Goal: Book appointment/travel/reservation

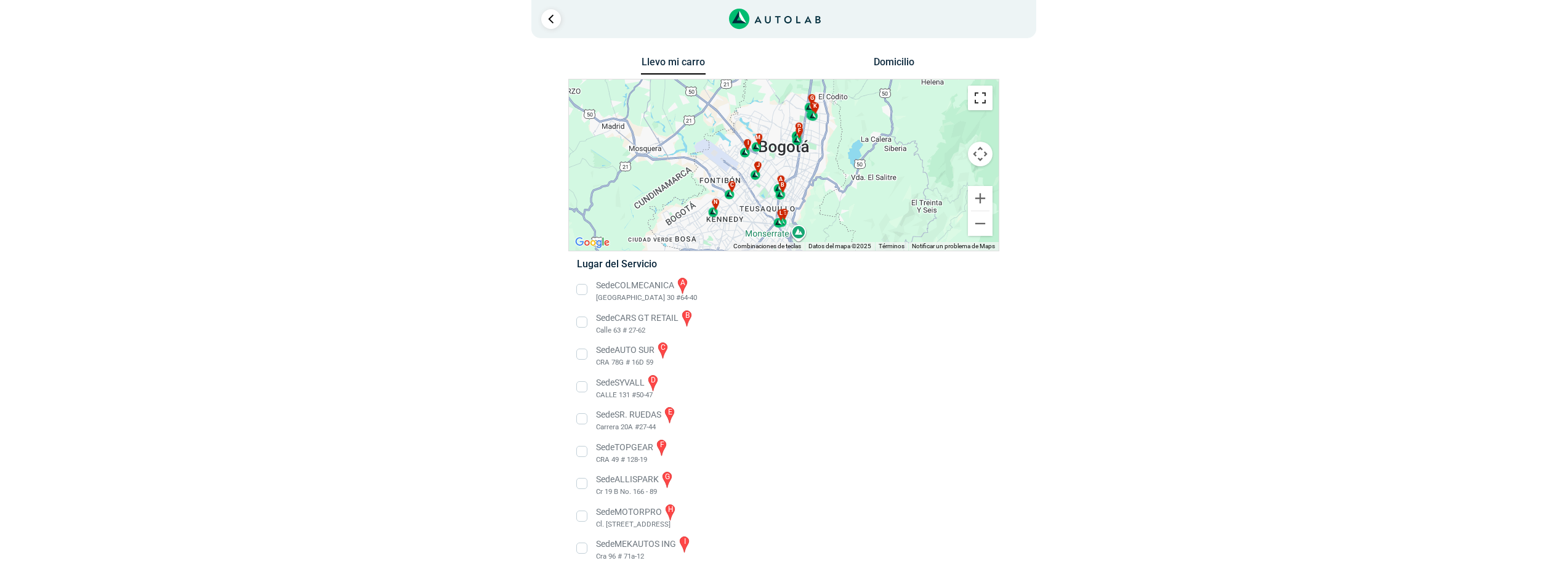
click at [978, 102] on button "Cambiar a la vista en pantalla completa" at bounding box center [980, 98] width 25 height 25
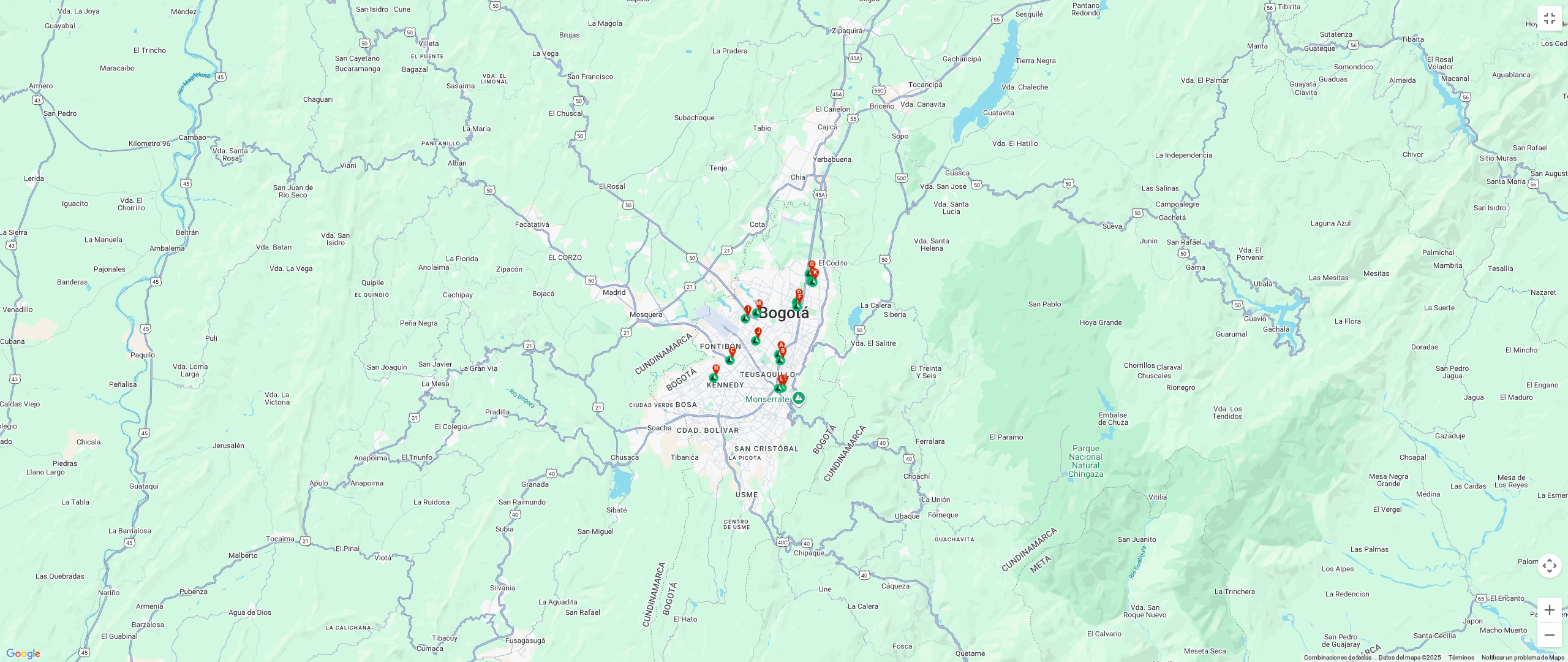
click at [710, 325] on div "a b c d e f g" at bounding box center [784, 331] width 1568 height 662
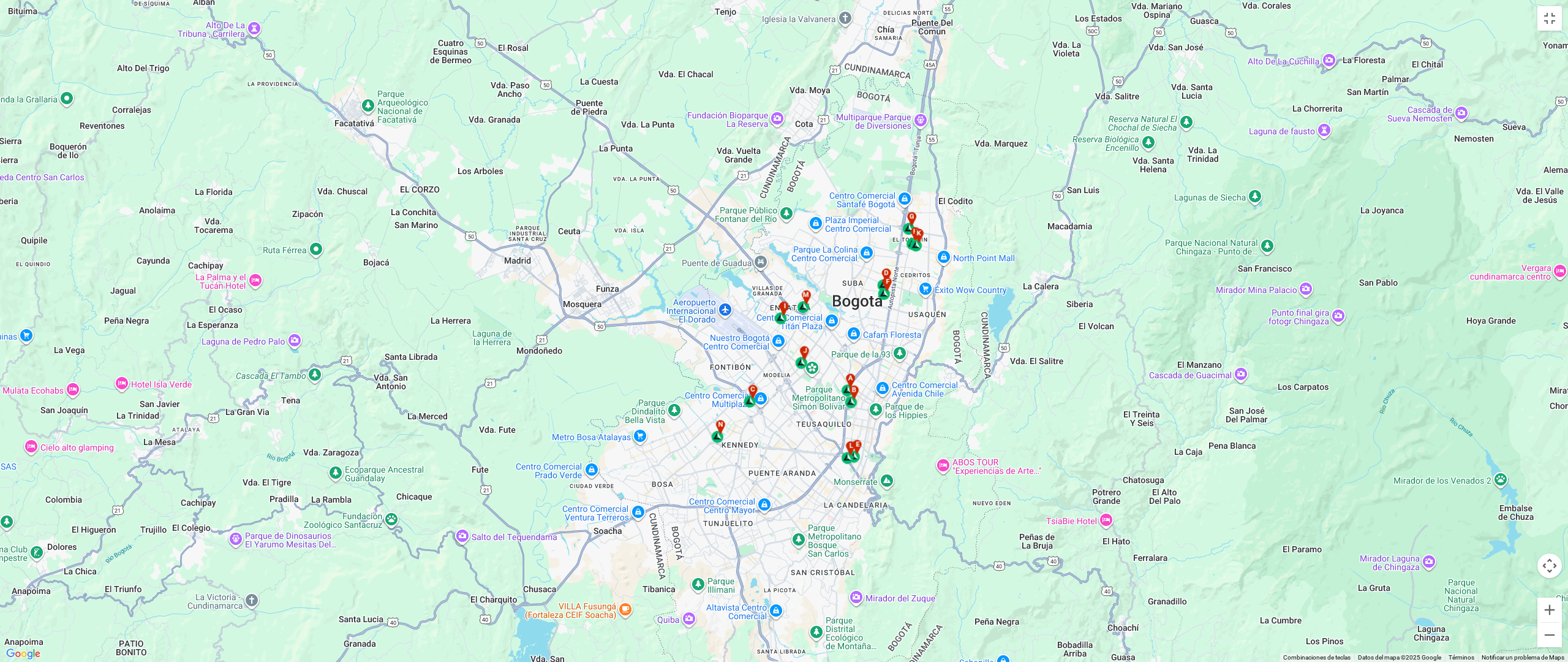
click at [708, 343] on div "a b c d e f g" at bounding box center [784, 331] width 1568 height 662
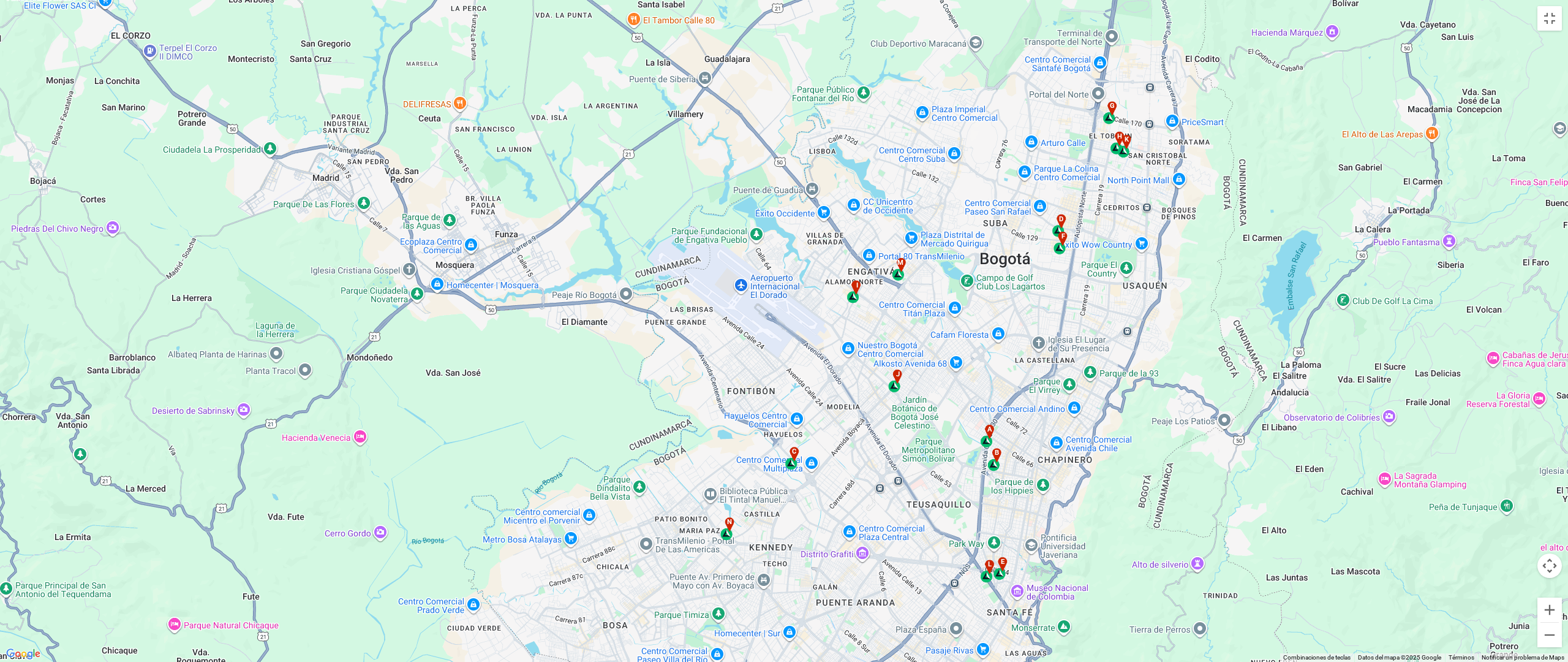
click at [825, 282] on div "a b c d e f g" at bounding box center [784, 331] width 1568 height 662
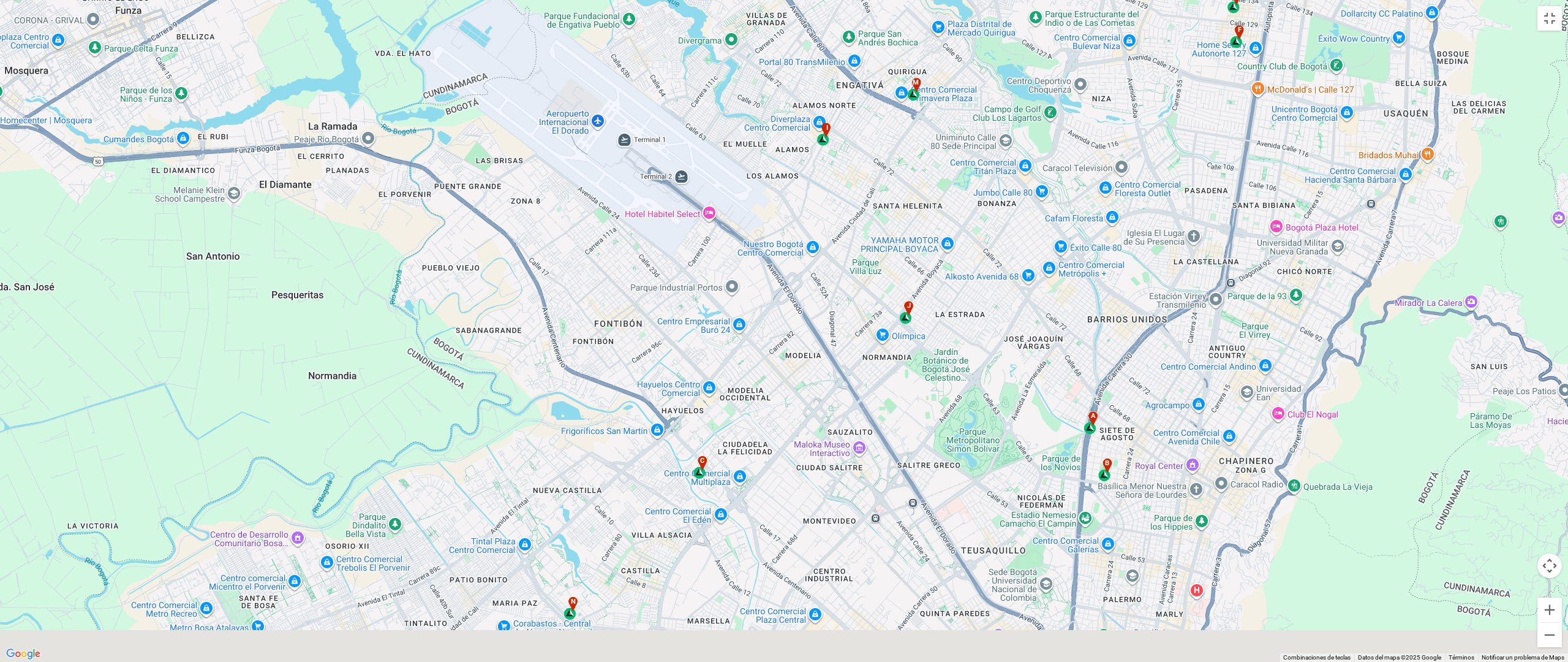
drag, startPoint x: 727, startPoint y: 512, endPoint x: 684, endPoint y: 358, distance: 159.9
click at [670, 330] on div "a b c d e f g" at bounding box center [784, 331] width 1568 height 662
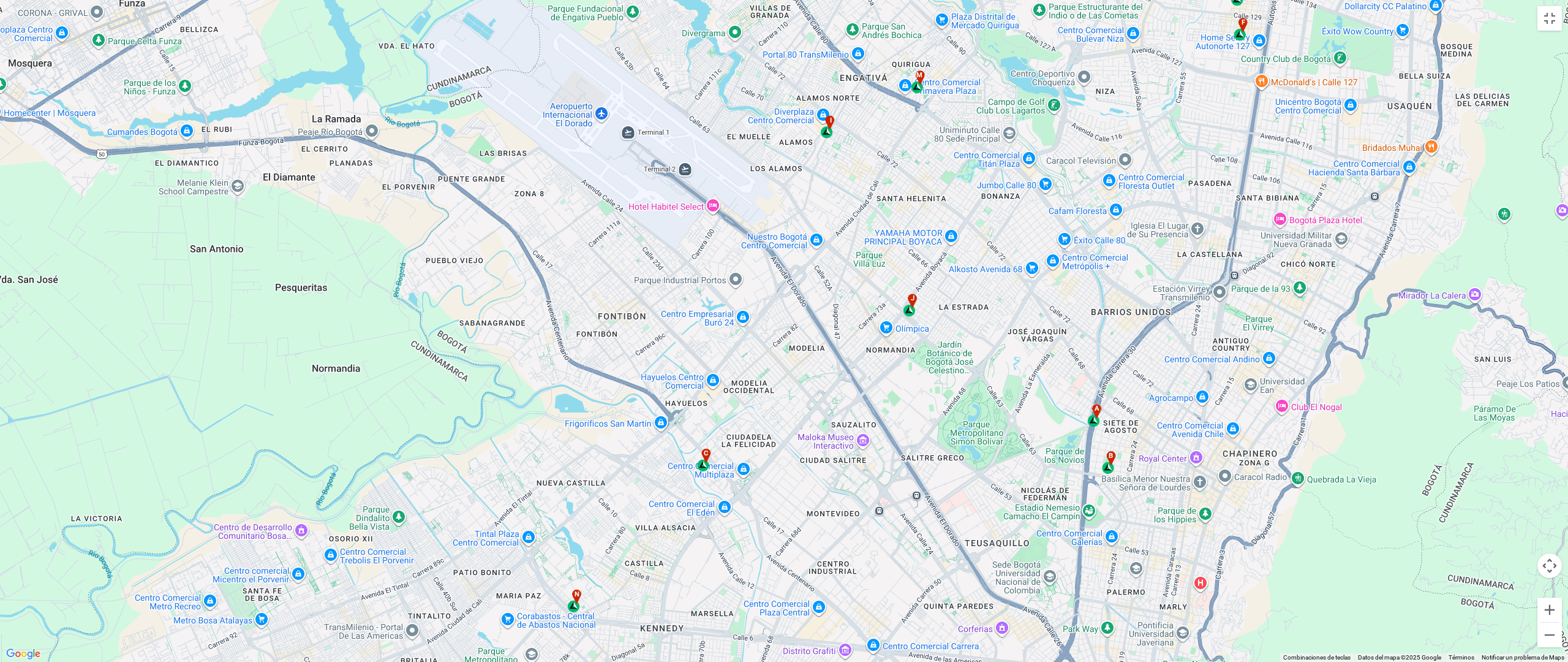
click at [703, 468] on div "c" at bounding box center [704, 460] width 14 height 23
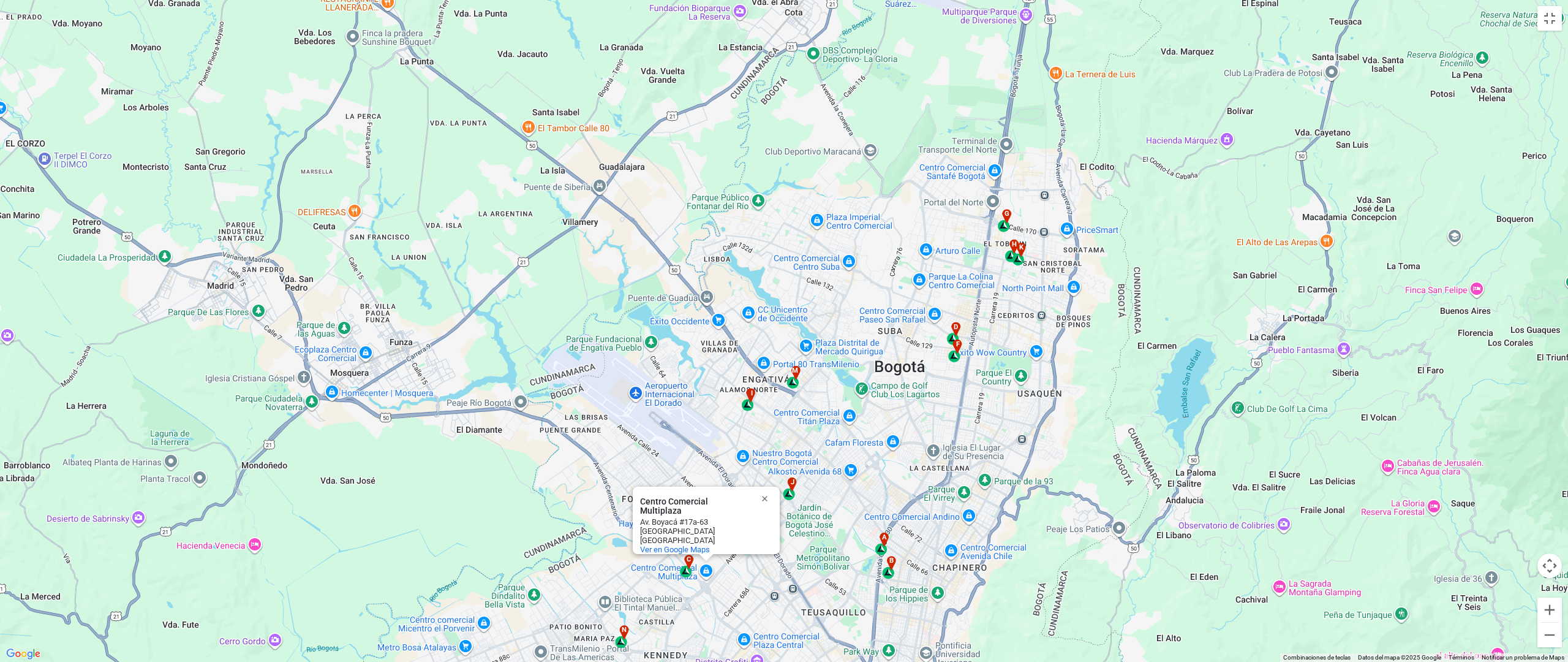
drag, startPoint x: 1150, startPoint y: 280, endPoint x: 654, endPoint y: 390, distance: 508.1
click at [654, 390] on div "a b c d e f g" at bounding box center [784, 331] width 1568 height 662
click at [795, 386] on div "m" at bounding box center [794, 377] width 14 height 23
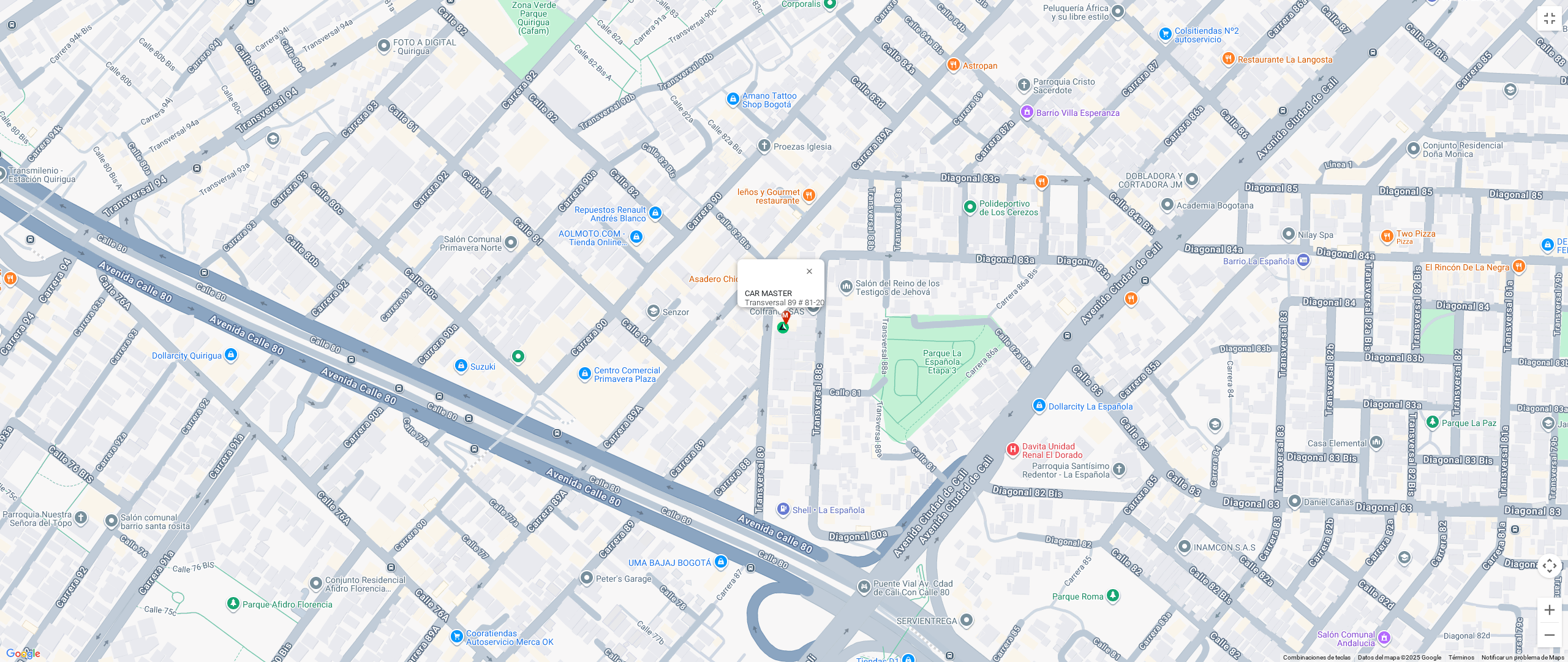
click at [779, 336] on div "a b c d e f g" at bounding box center [784, 331] width 1568 height 662
click at [787, 297] on div "CAR MASTER Transversal 89 # 81-20" at bounding box center [785, 298] width 80 height 18
click at [785, 328] on div "m" at bounding box center [784, 322] width 14 height 23
click at [782, 331] on div "m" at bounding box center [784, 322] width 14 height 23
click at [785, 330] on div "m" at bounding box center [784, 322] width 14 height 23
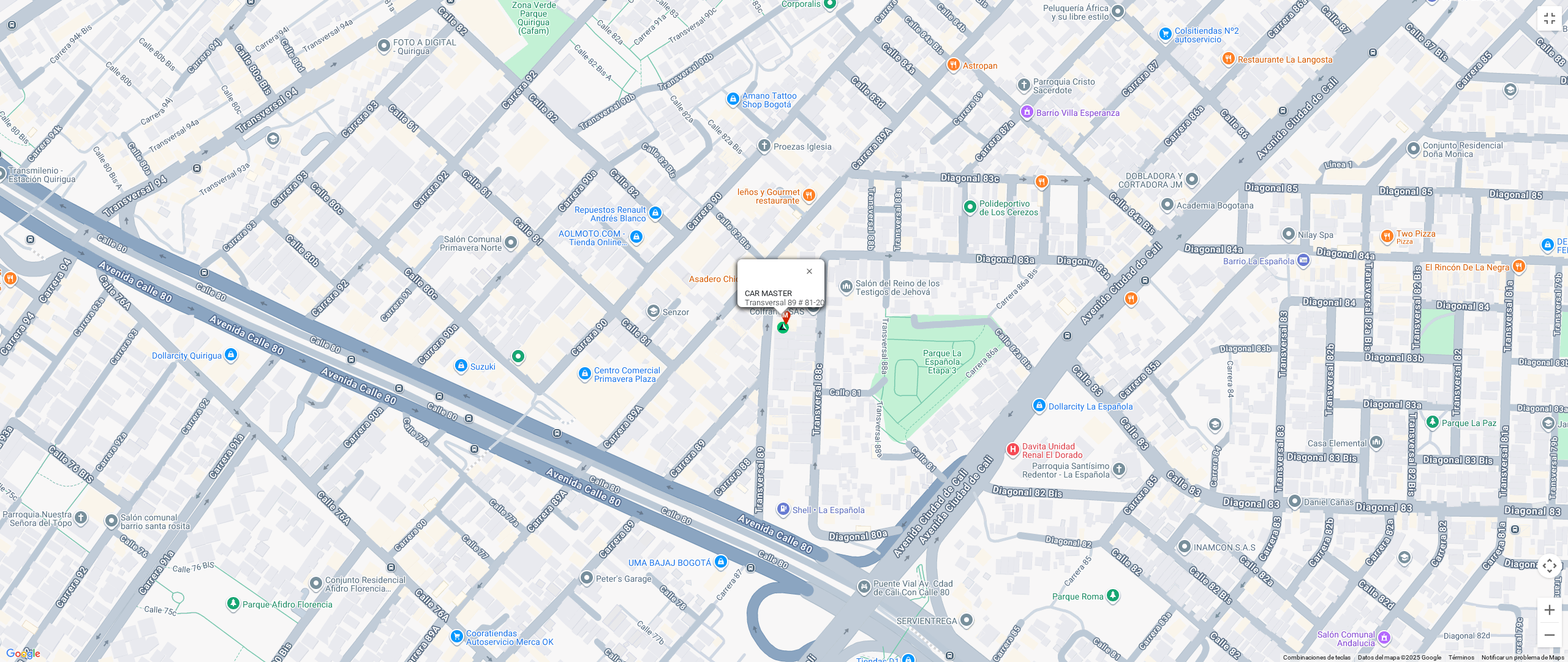
click at [1282, 152] on div "a b c d e f g" at bounding box center [784, 331] width 1568 height 662
click at [1558, 35] on div "a b c d e f g" at bounding box center [784, 331] width 1568 height 662
click at [1549, 17] on button "Cambiar a la vista en pantalla completa" at bounding box center [1549, 18] width 25 height 25
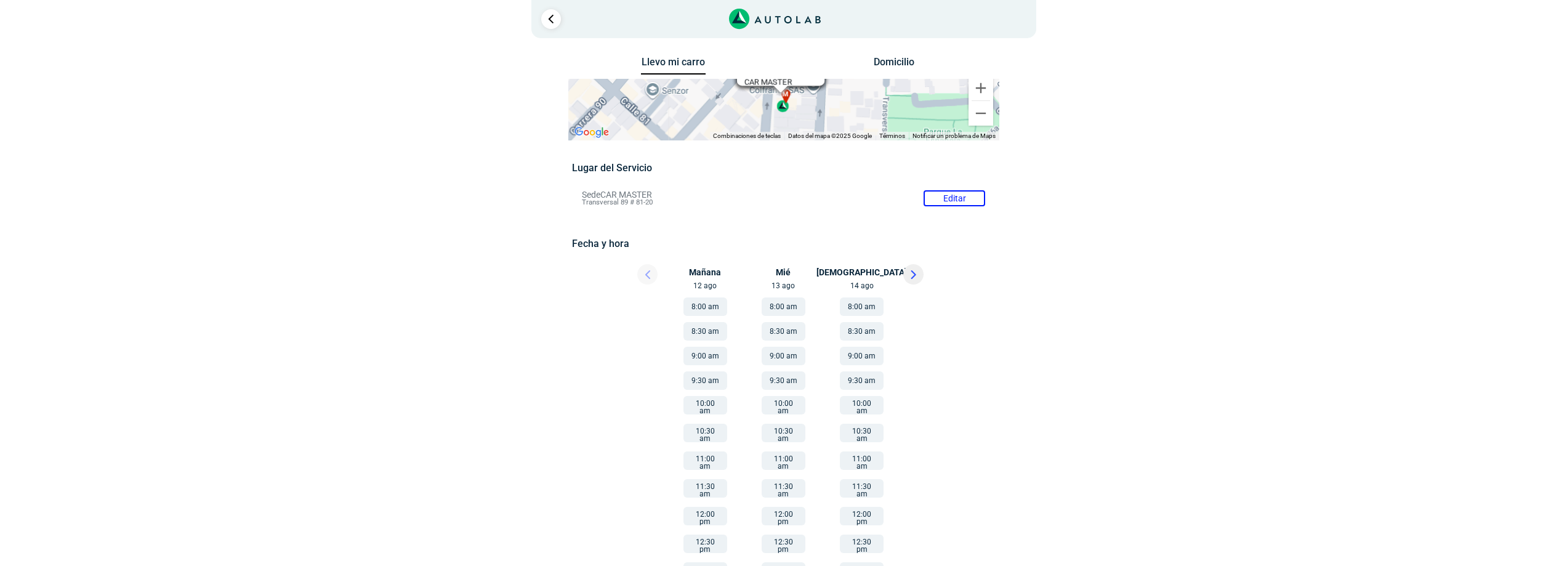
click at [861, 304] on button "8:00 am" at bounding box center [862, 306] width 44 height 18
